Goal: Subscribe to service/newsletter

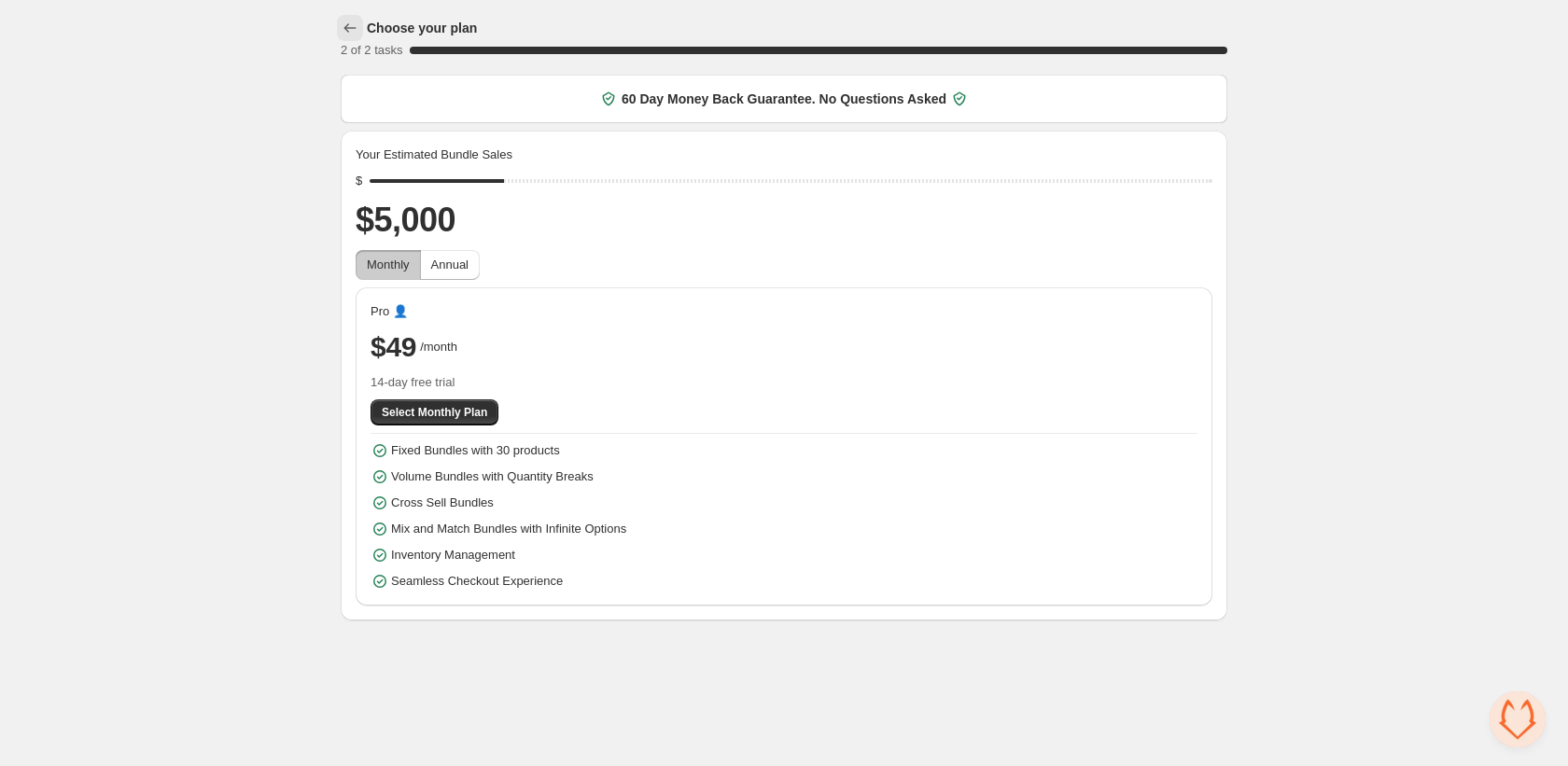
click at [346, 25] on icon "button" at bounding box center [350, 27] width 12 height 9
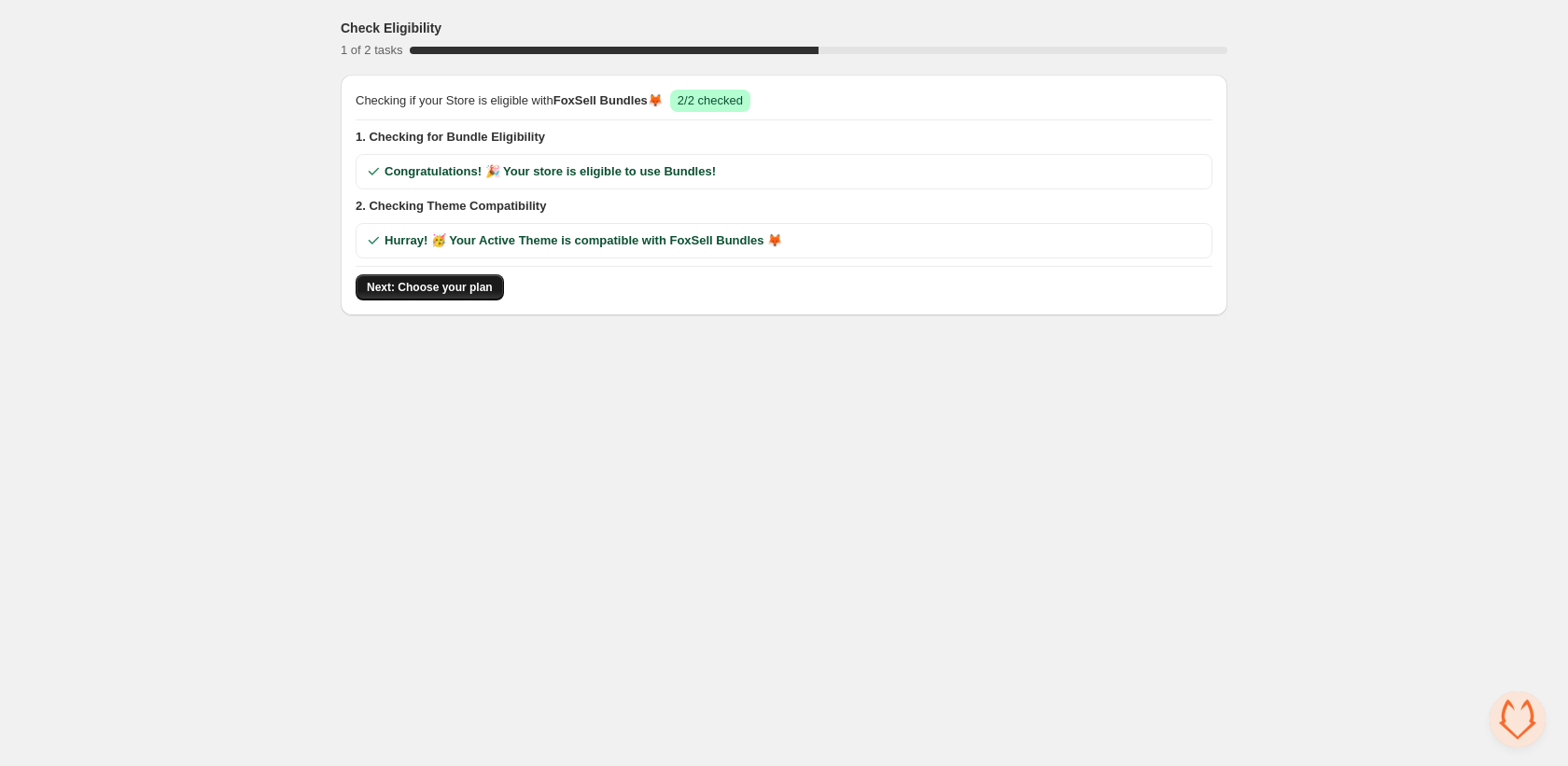
click at [407, 292] on span "Next: Choose your plan" at bounding box center [430, 287] width 126 height 15
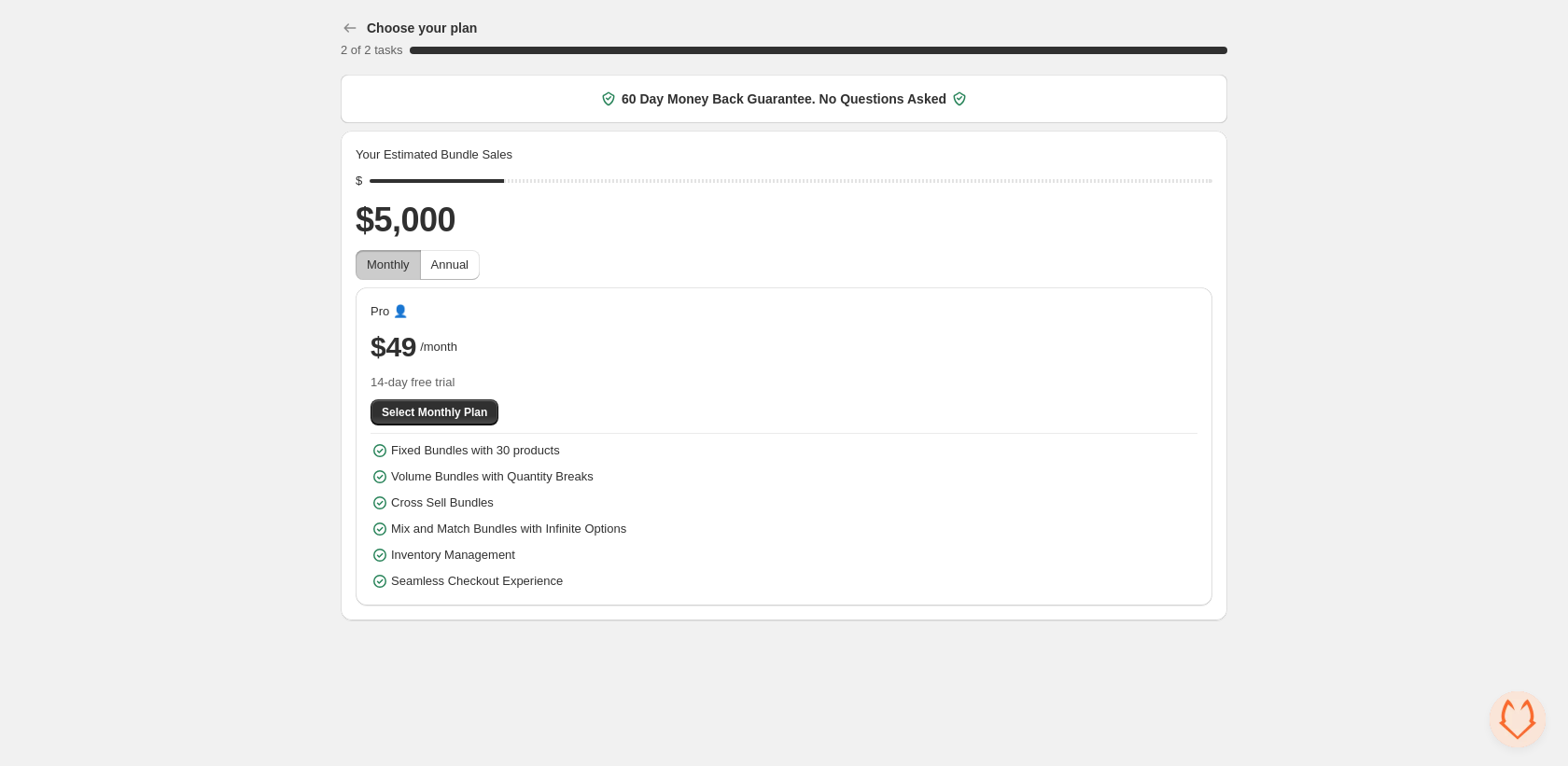
click at [389, 263] on span "Monthly" at bounding box center [388, 264] width 43 height 14
click at [477, 261] on button "Annual" at bounding box center [450, 265] width 60 height 30
click at [394, 269] on span "Monthly" at bounding box center [388, 264] width 43 height 14
click at [135, 307] on div "Choose your plan 2 of 2 tasks 100 % 60 Day Money Back Guarantee. No Questions A…" at bounding box center [784, 314] width 1568 height 628
click at [414, 419] on span "Select Monthly Plan" at bounding box center [435, 412] width 106 height 15
